Goal: Browse casually

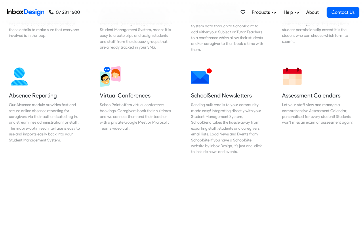
scroll to position [588, 0]
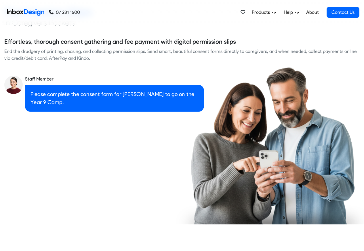
checkbox input "true"
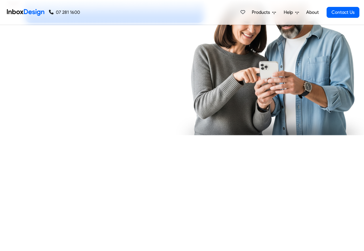
checkbox input "true"
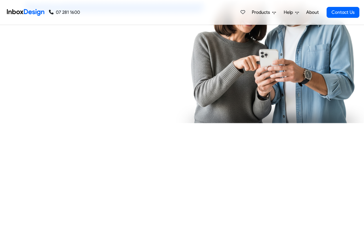
checkbox input "true"
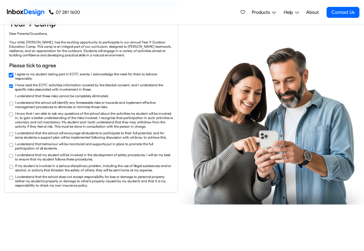
checkbox input "true"
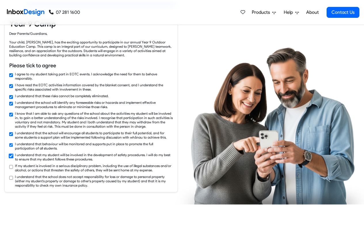
checkbox input "true"
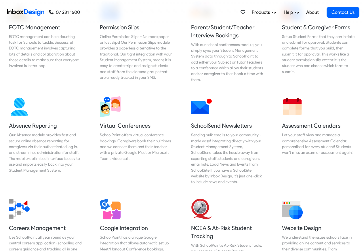
scroll to position [952, 0]
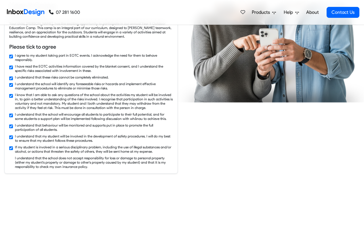
checkbox input "true"
